Goal: Information Seeking & Learning: Learn about a topic

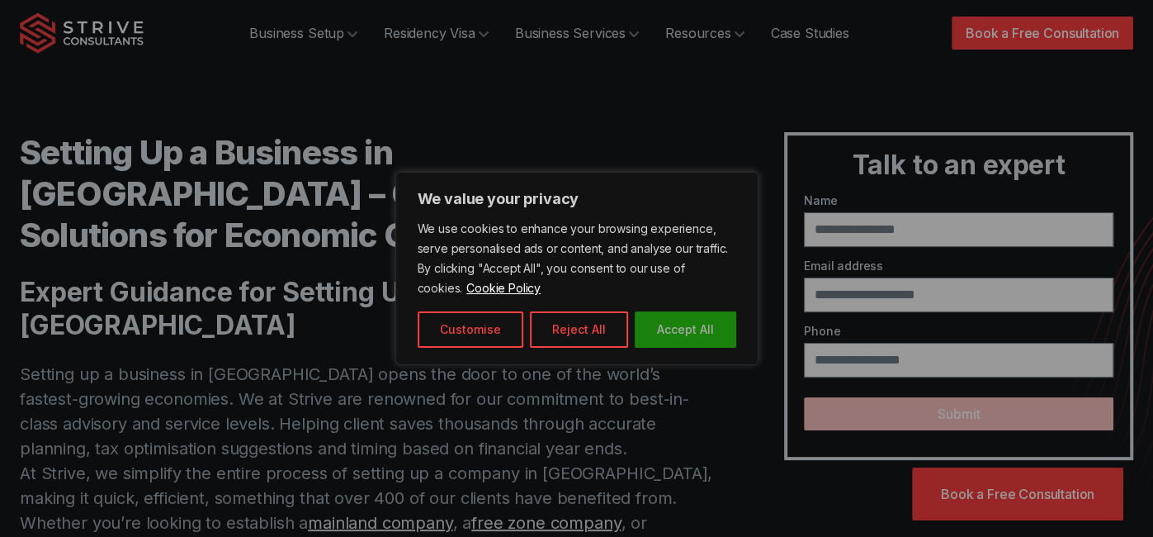
click at [706, 336] on button "Accept All" at bounding box center [686, 329] width 102 height 36
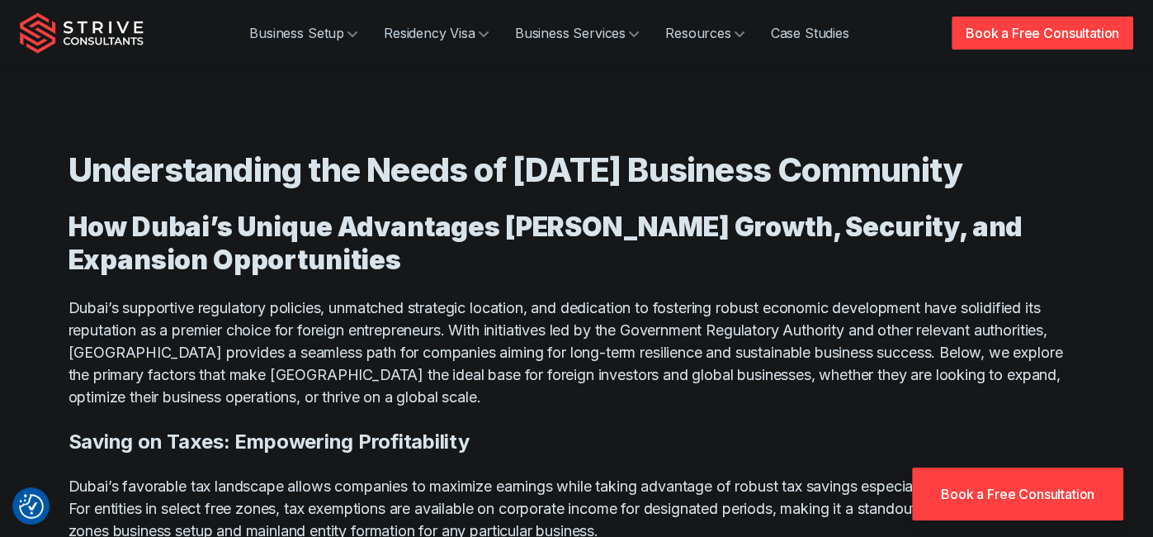
scroll to position [9078, 0]
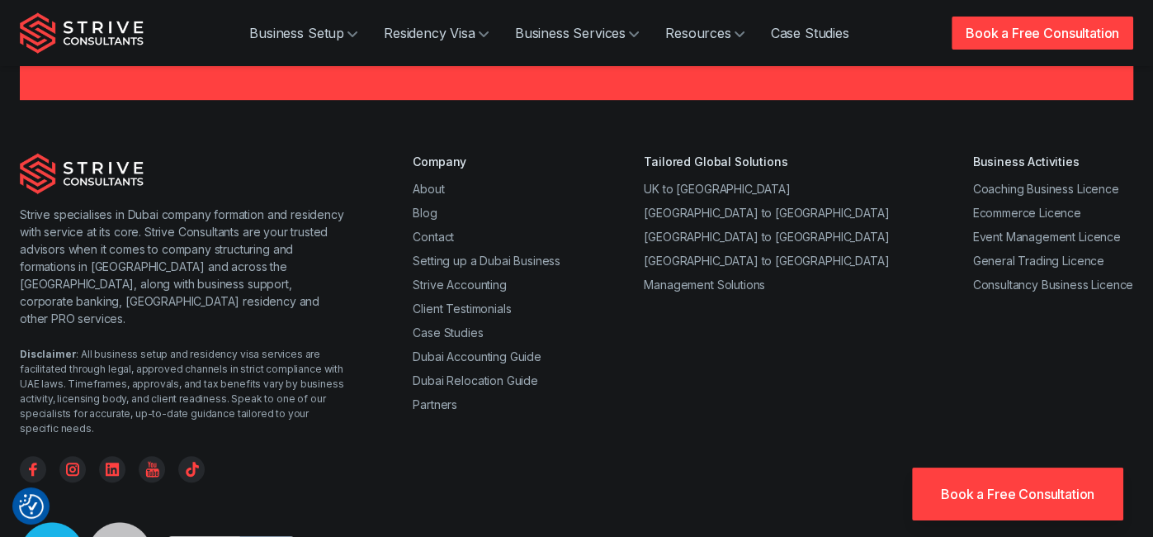
click at [954, 322] on div "Strive specialises in Dubai company formation and residency with service at its…" at bounding box center [576, 413] width 1153 height 521
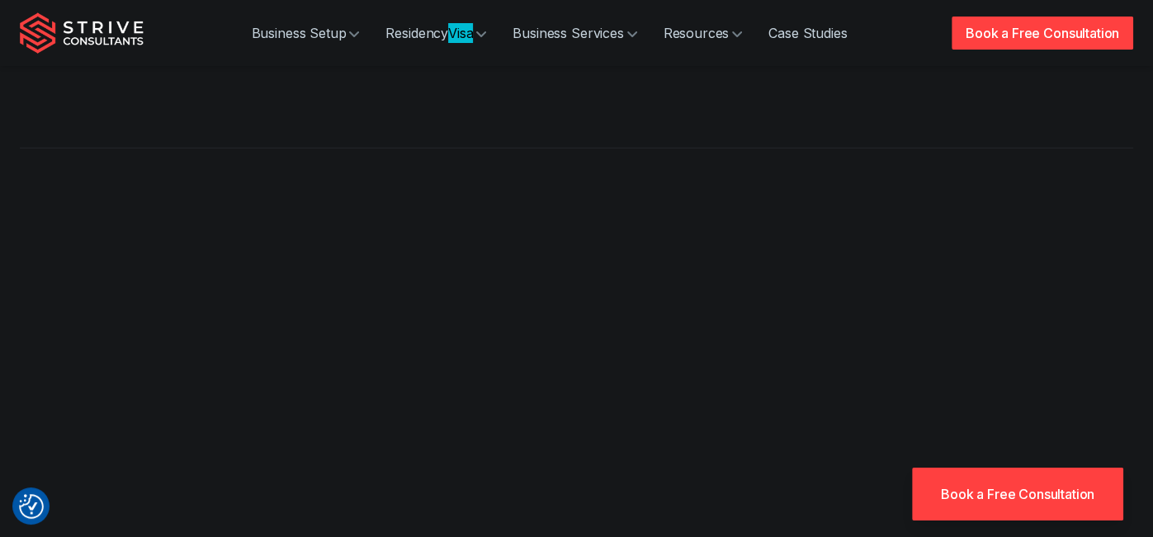
scroll to position [2848, 0]
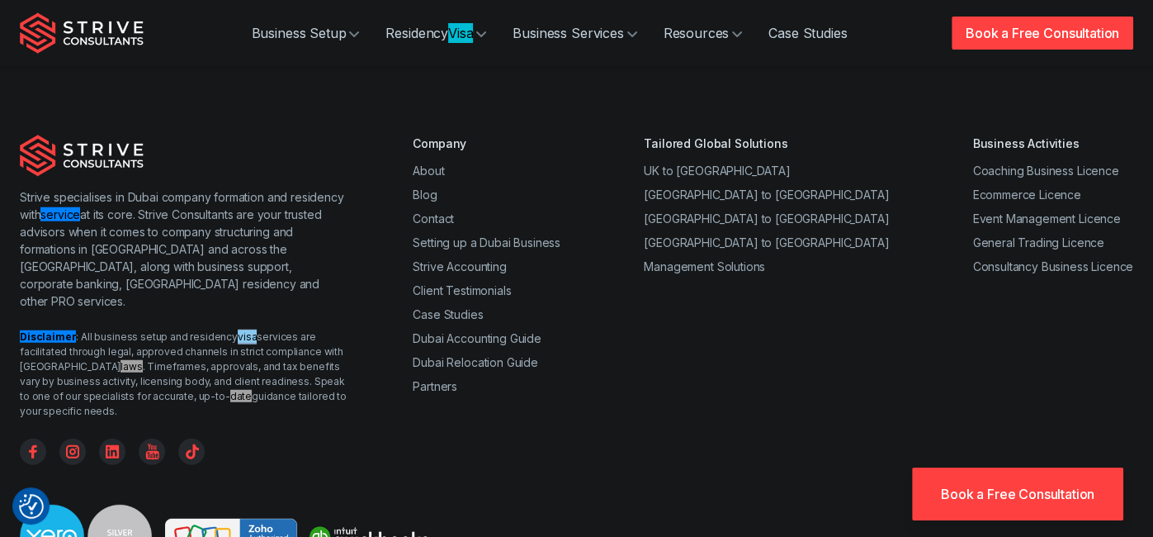
click at [384, 384] on div "Strive specialises in Dubai company formation and residency with service at its…" at bounding box center [576, 299] width 1113 height 329
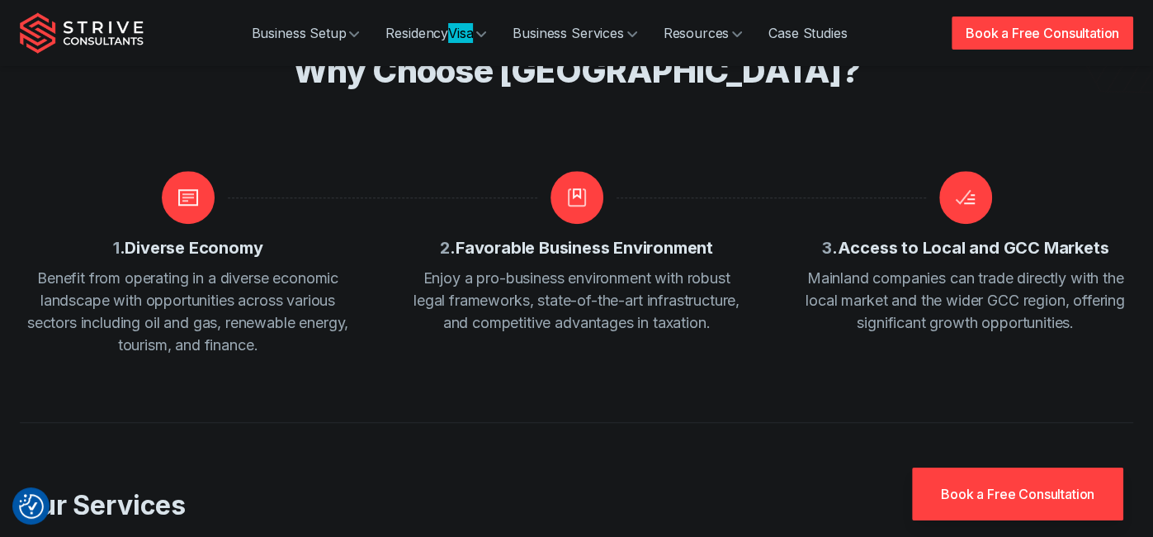
scroll to position [0, 0]
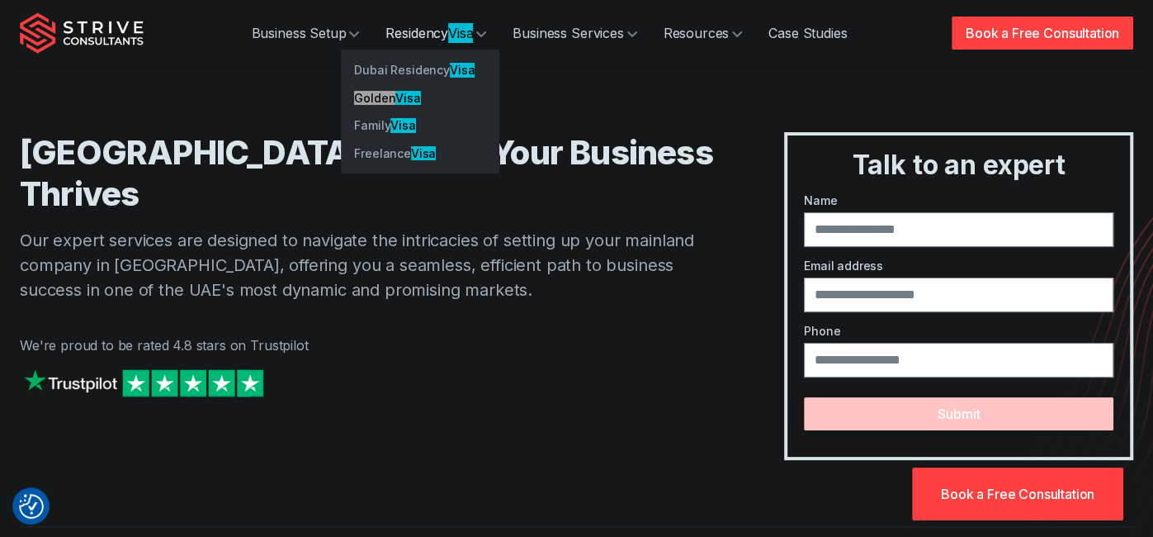
click at [433, 38] on link "Residency Visa" at bounding box center [435, 33] width 127 height 33
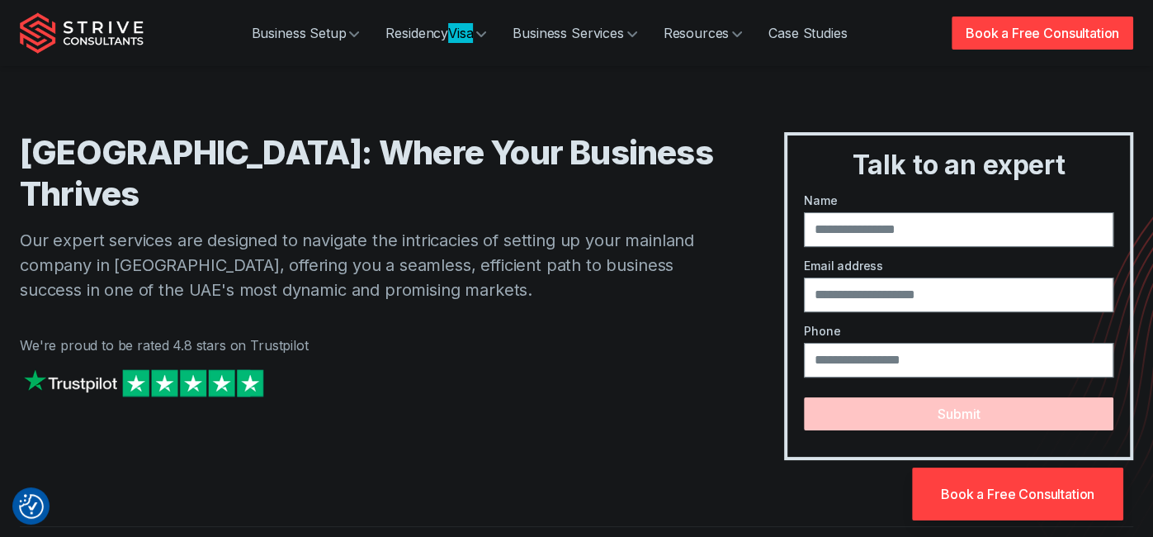
click at [480, 333] on div "[GEOGRAPHIC_DATA]: Where Your Business Thrives Our expert services are designed…" at bounding box center [369, 296] width 698 height 328
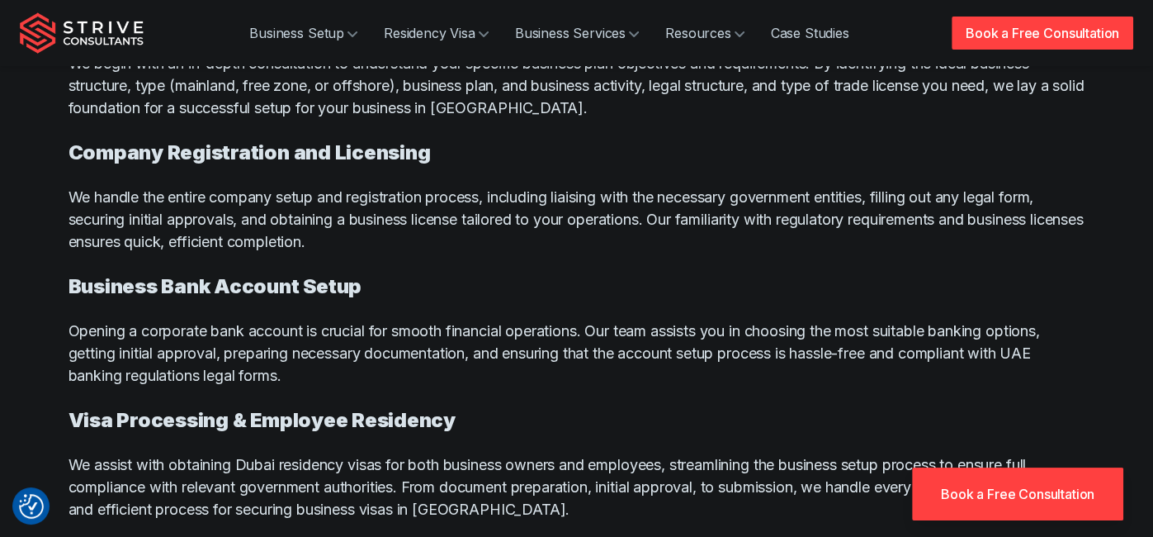
scroll to position [8974, 0]
